Goal: Find contact information: Find contact information

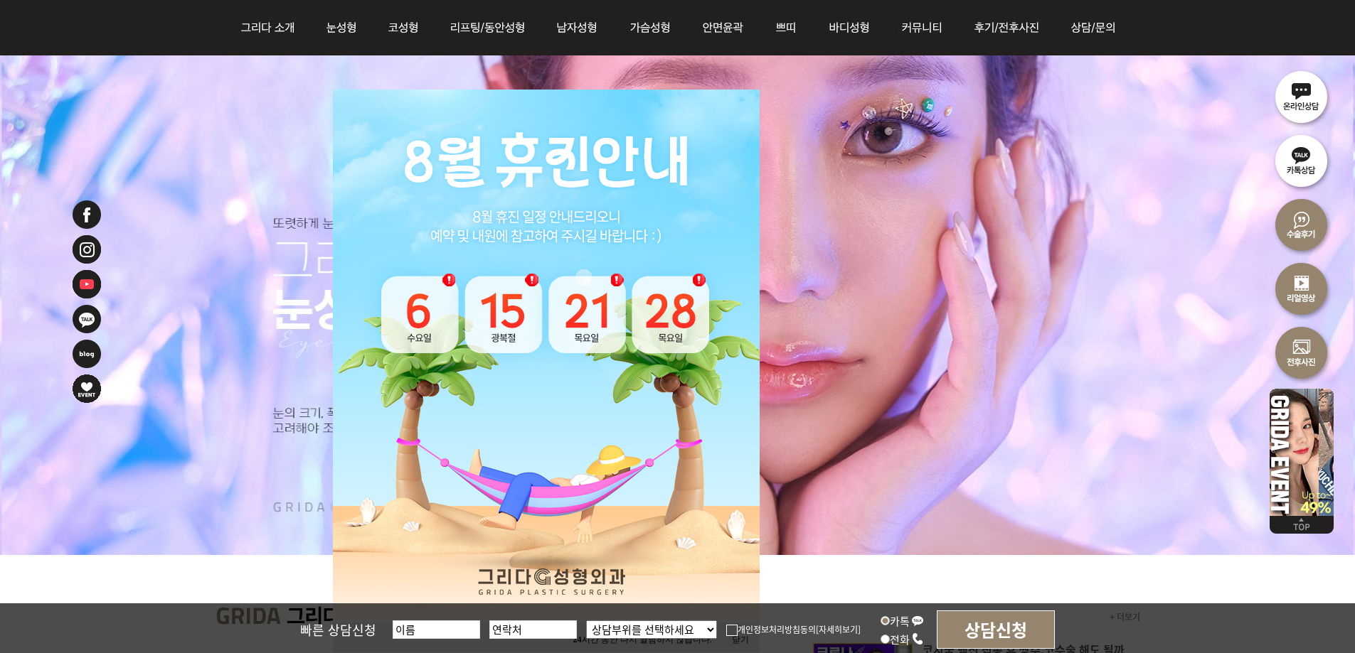
scroll to position [142, 0]
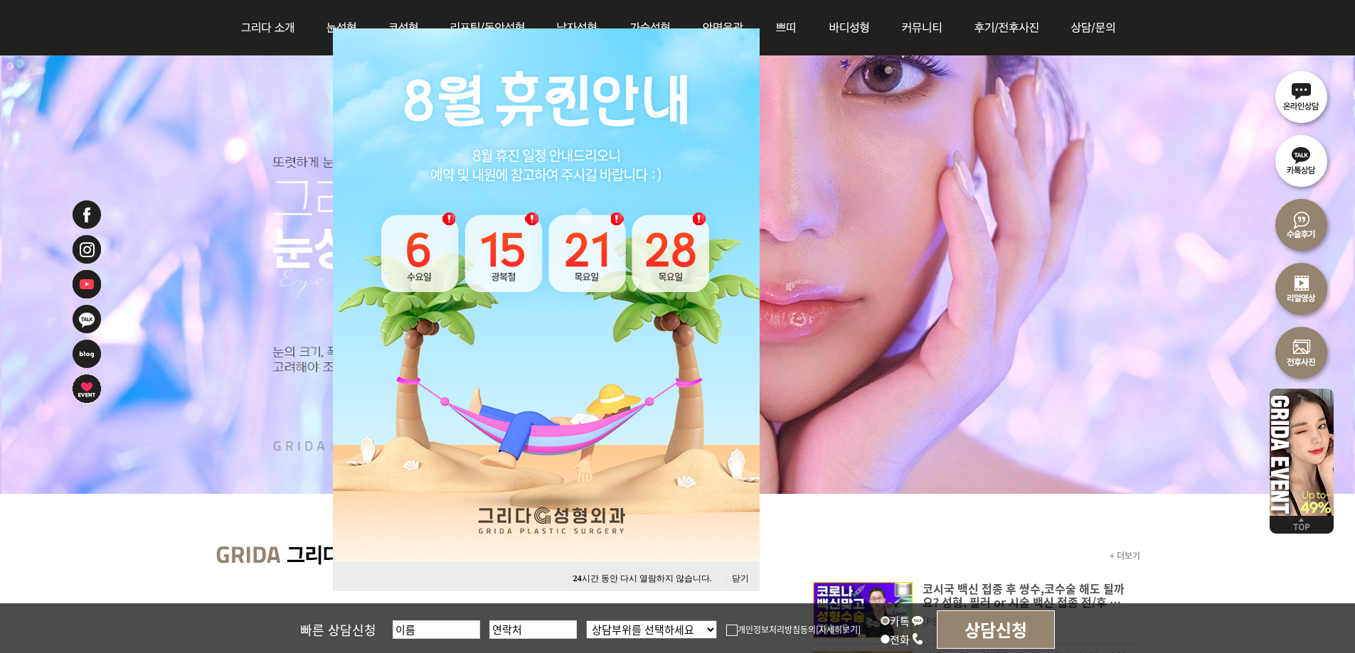
click at [738, 574] on button "닫기" at bounding box center [740, 579] width 31 height 19
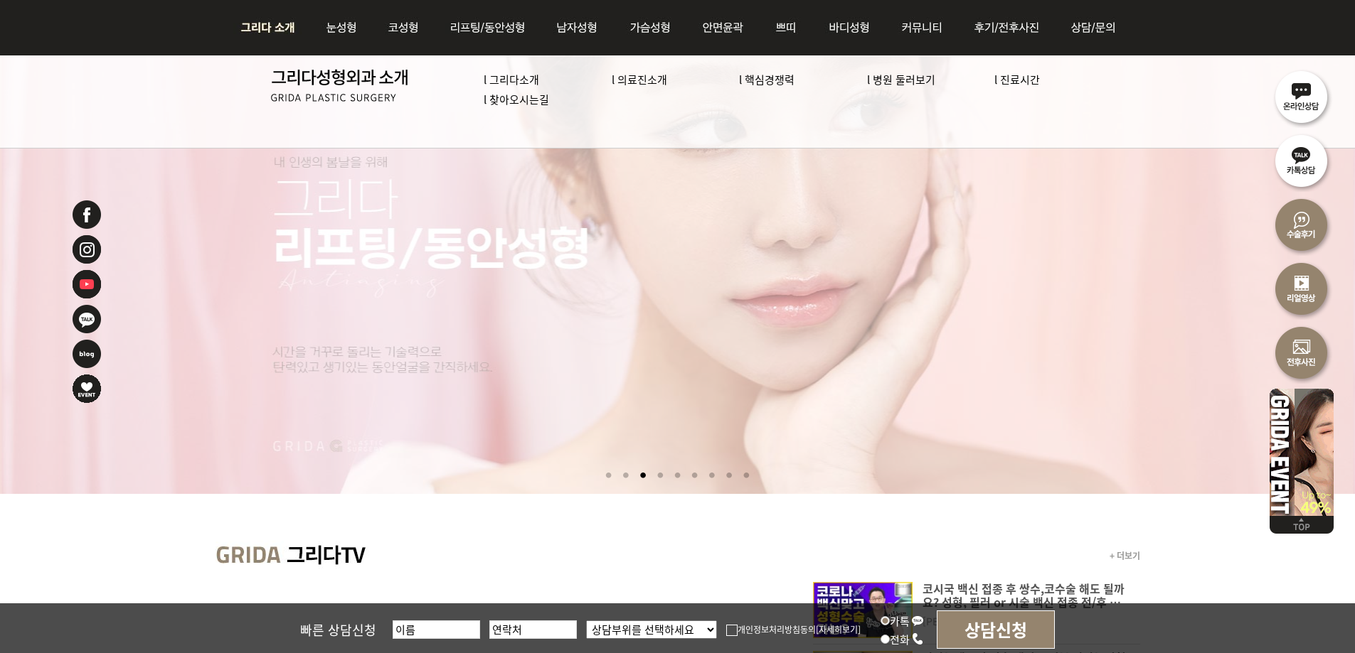
click at [272, 28] on img at bounding box center [271, 27] width 77 height 55
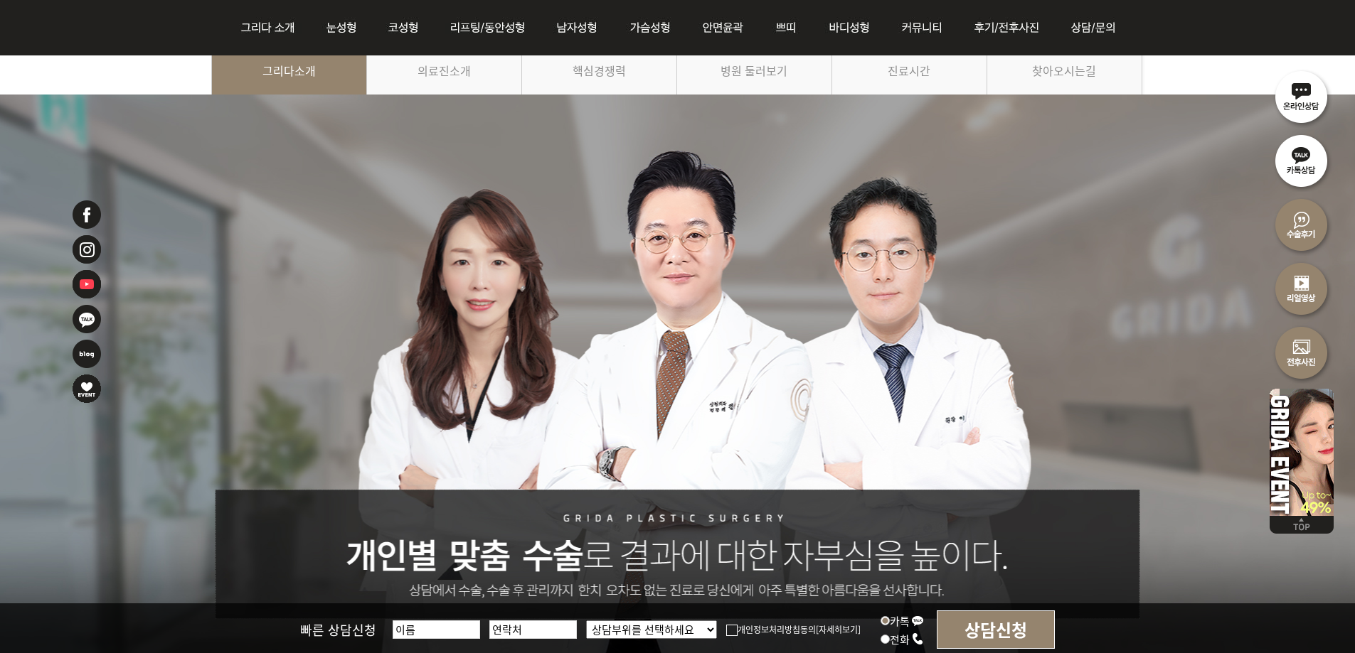
scroll to position [71, 0]
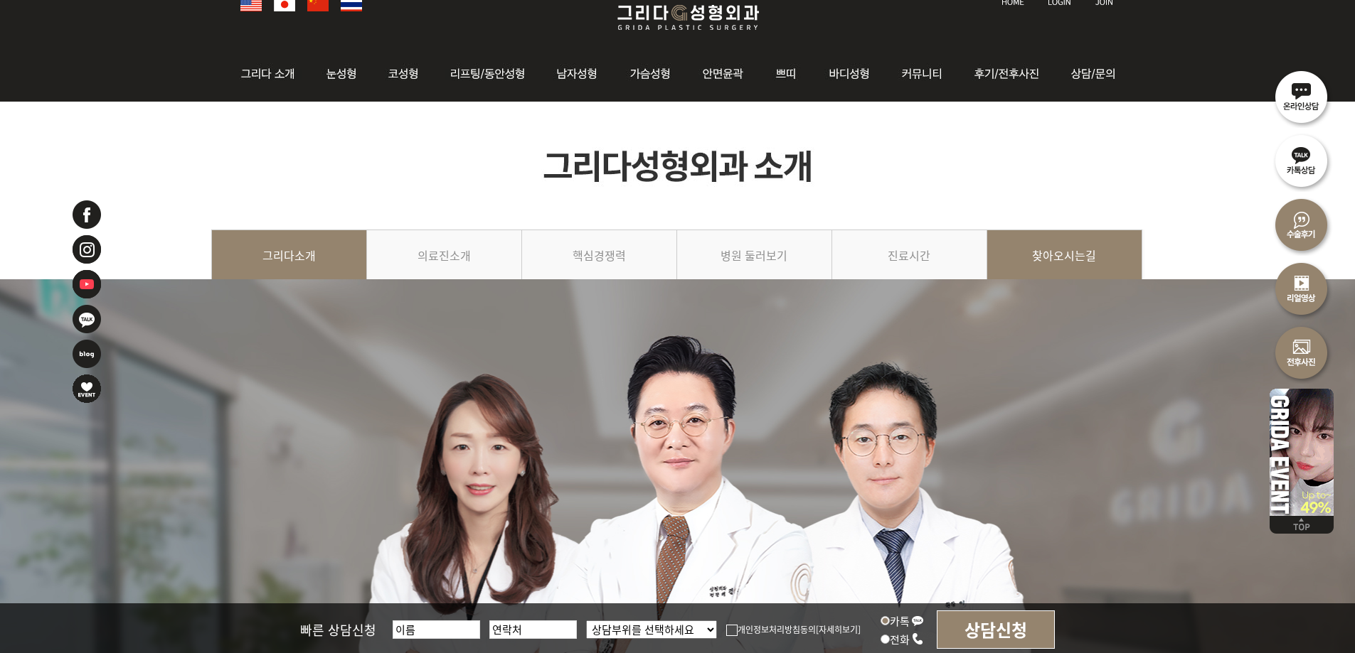
click at [1057, 256] on link "찾아오시는길" at bounding box center [1064, 262] width 155 height 65
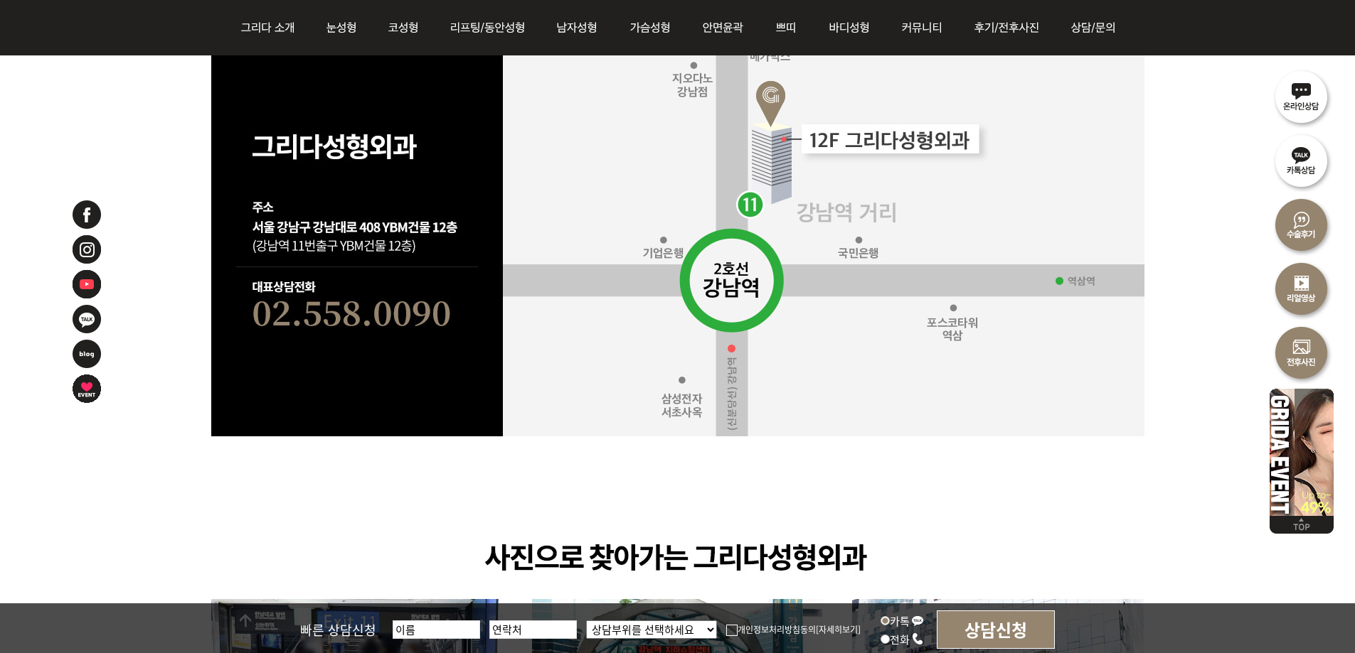
scroll to position [853, 0]
